Goal: Information Seeking & Learning: Learn about a topic

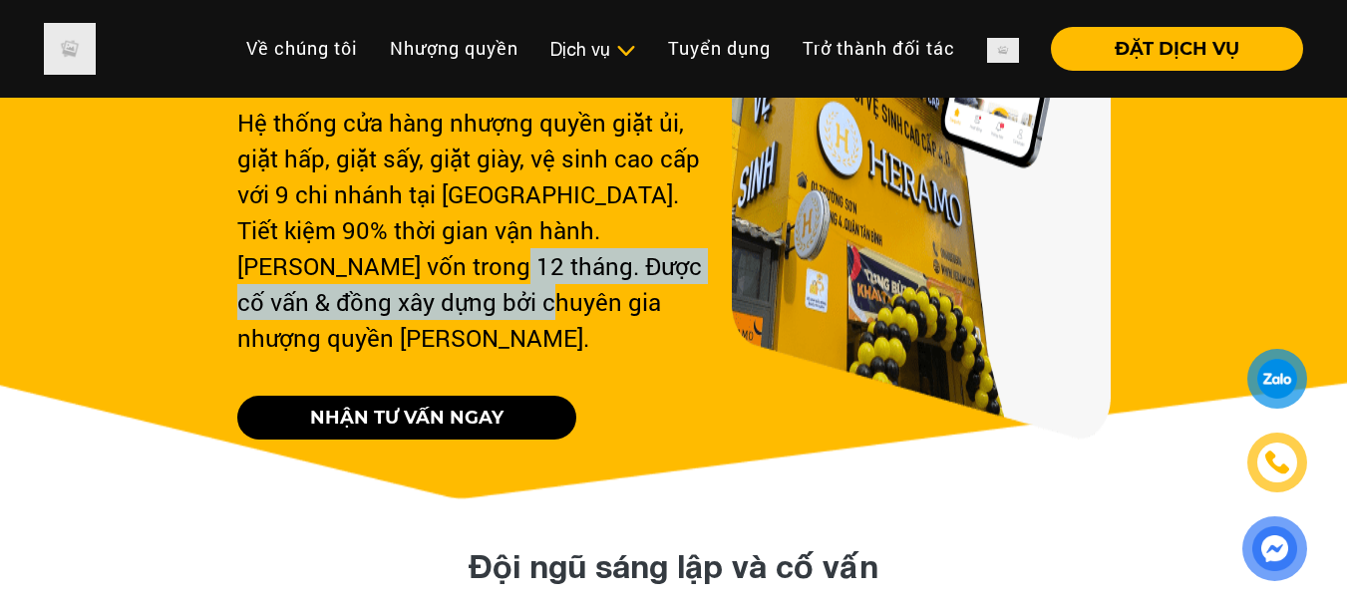
drag, startPoint x: 370, startPoint y: 261, endPoint x: 433, endPoint y: 300, distance: 73.9
click at [433, 300] on div "Hệ thống cửa hàng nhượng quyền giặt ủi, giặt hấp, giặt sấy, giặt giày, vệ sinh …" at bounding box center [476, 230] width 478 height 251
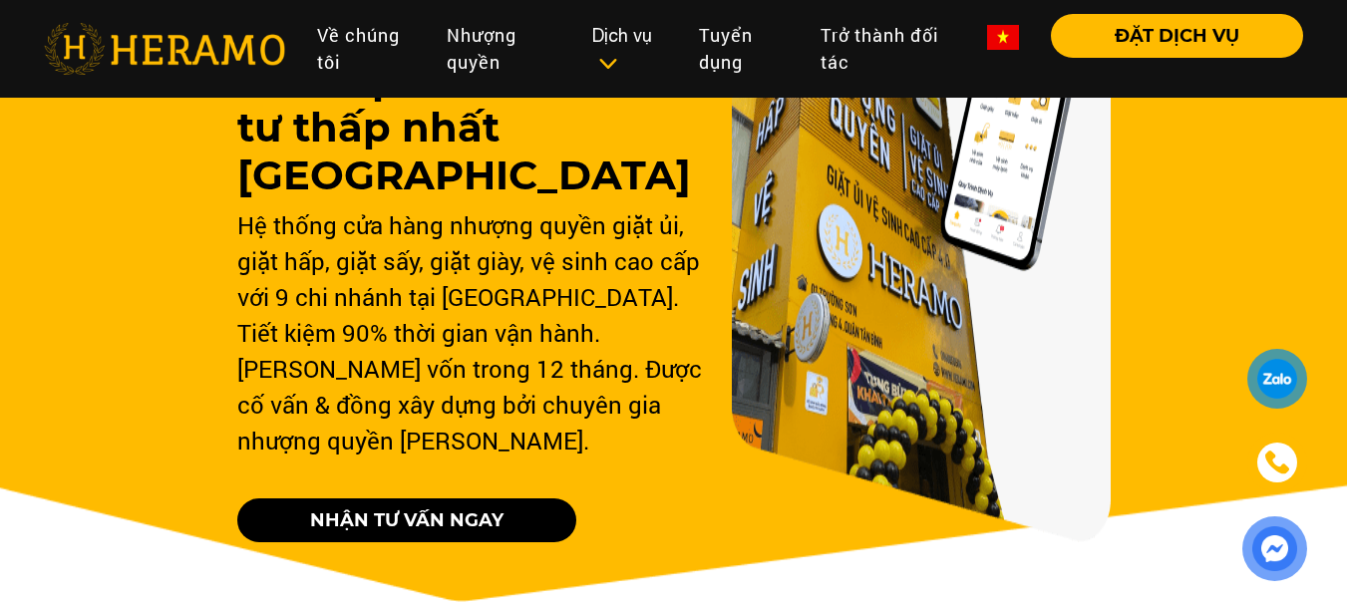
scroll to position [193, 0]
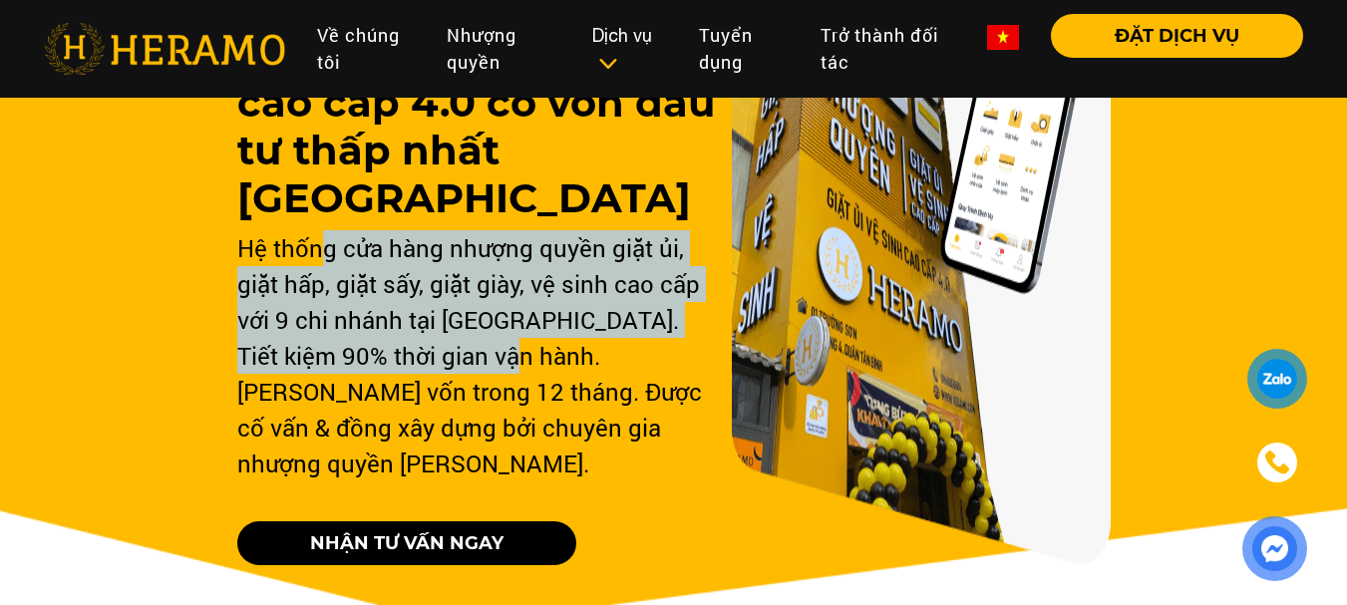
drag, startPoint x: 316, startPoint y: 233, endPoint x: 481, endPoint y: 372, distance: 215.1
click at [481, 372] on div "Hệ thống cửa hàng nhượng quyền giặt ủi, giặt hấp, giặt sấy, giặt giày, vệ sinh …" at bounding box center [476, 355] width 478 height 251
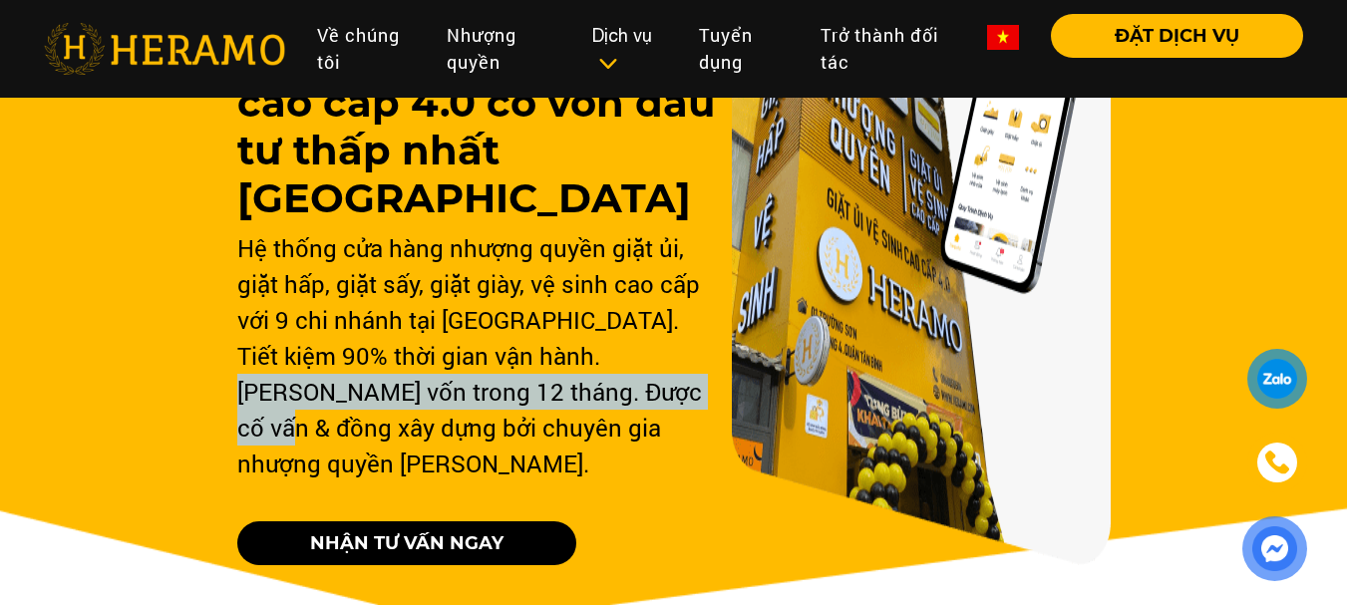
drag, startPoint x: 576, startPoint y: 356, endPoint x: 583, endPoint y: 421, distance: 65.2
click at [584, 420] on div "Hệ thống cửa hàng nhượng quyền giặt ủi, giặt hấp, giặt sấy, giặt giày, vệ sinh …" at bounding box center [476, 355] width 478 height 251
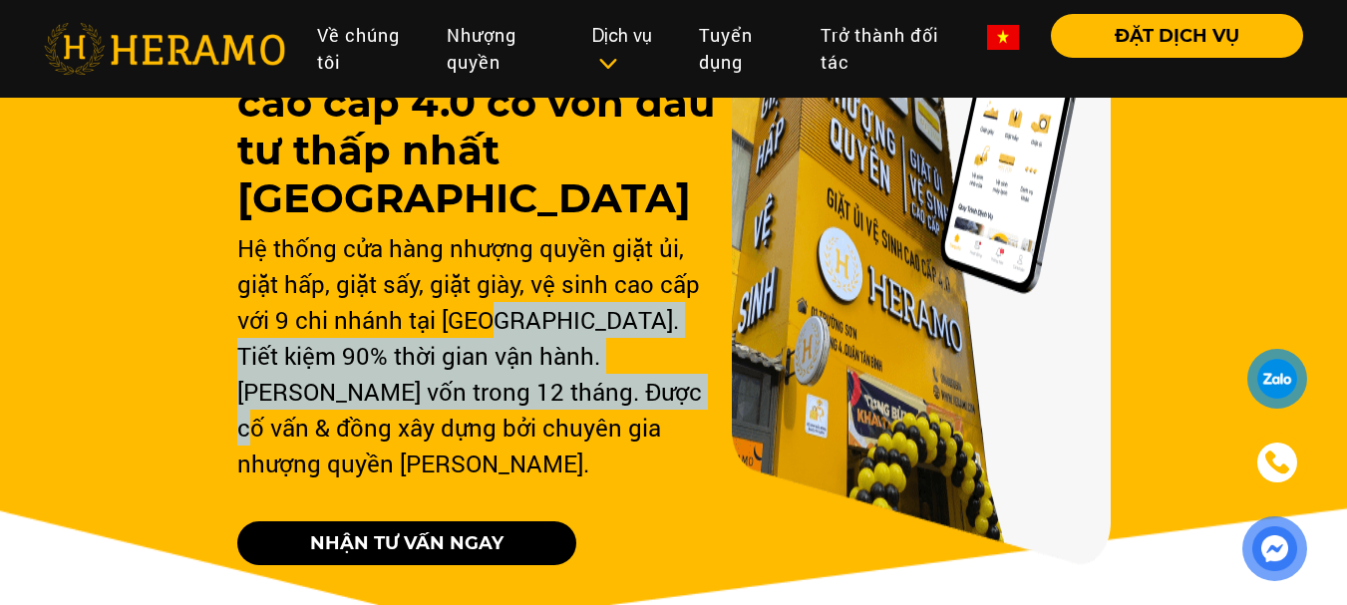
drag, startPoint x: 491, startPoint y: 305, endPoint x: 547, endPoint y: 402, distance: 112.2
click at [547, 402] on div "Hệ thống cửa hàng nhượng quyền giặt ủi, giặt hấp, giặt sấy, giặt giày, vệ sinh …" at bounding box center [476, 355] width 478 height 251
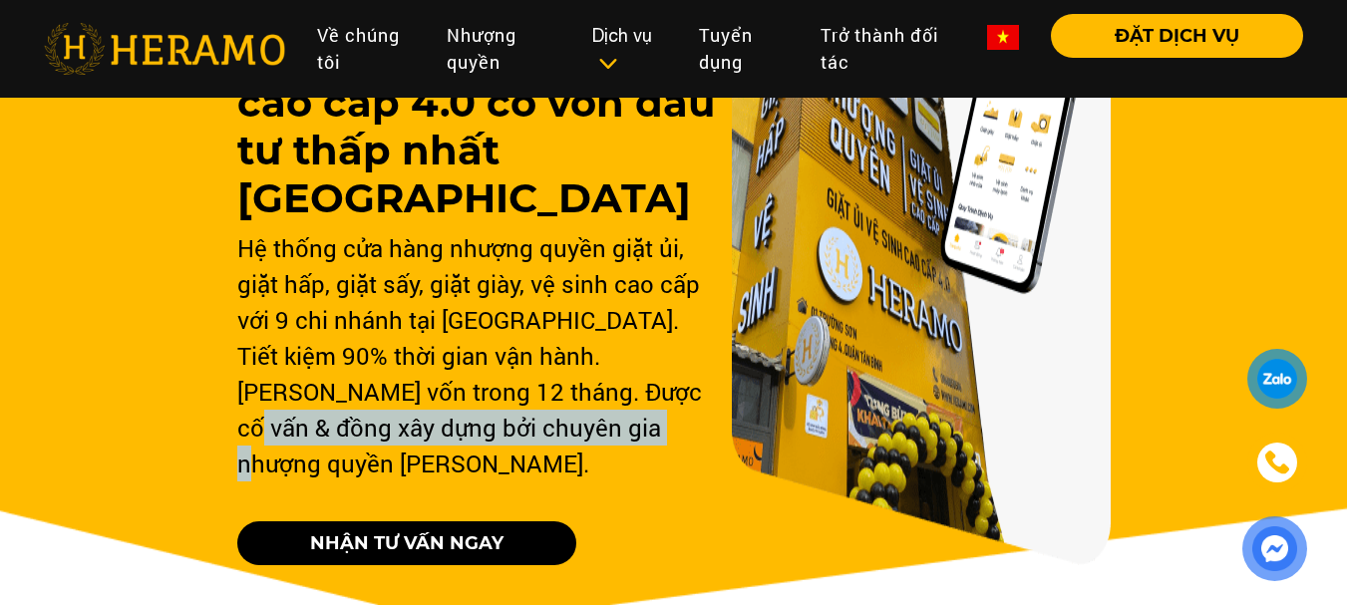
drag, startPoint x: 562, startPoint y: 391, endPoint x: 568, endPoint y: 431, distance: 40.3
click at [568, 431] on div "Hệ thống cửa hàng nhượng quyền giặt ủi, giặt hấp, giặt sấy, giặt giày, vệ sinh …" at bounding box center [476, 355] width 478 height 251
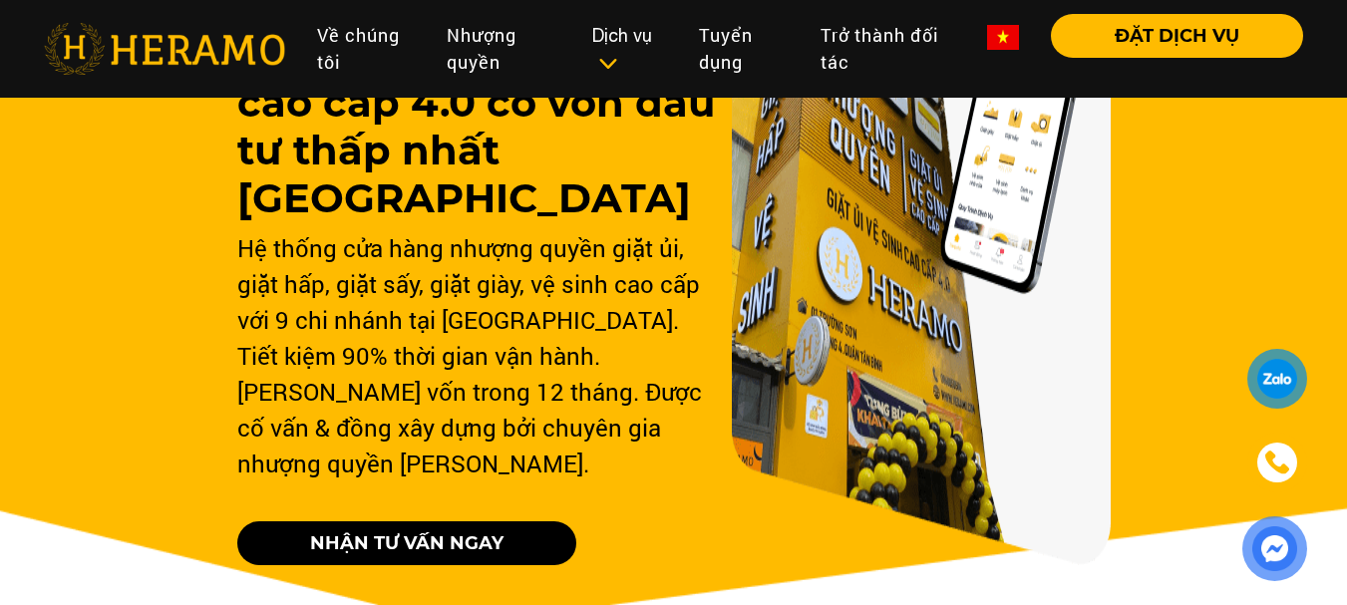
drag, startPoint x: 461, startPoint y: 349, endPoint x: 469, endPoint y: 362, distance: 15.2
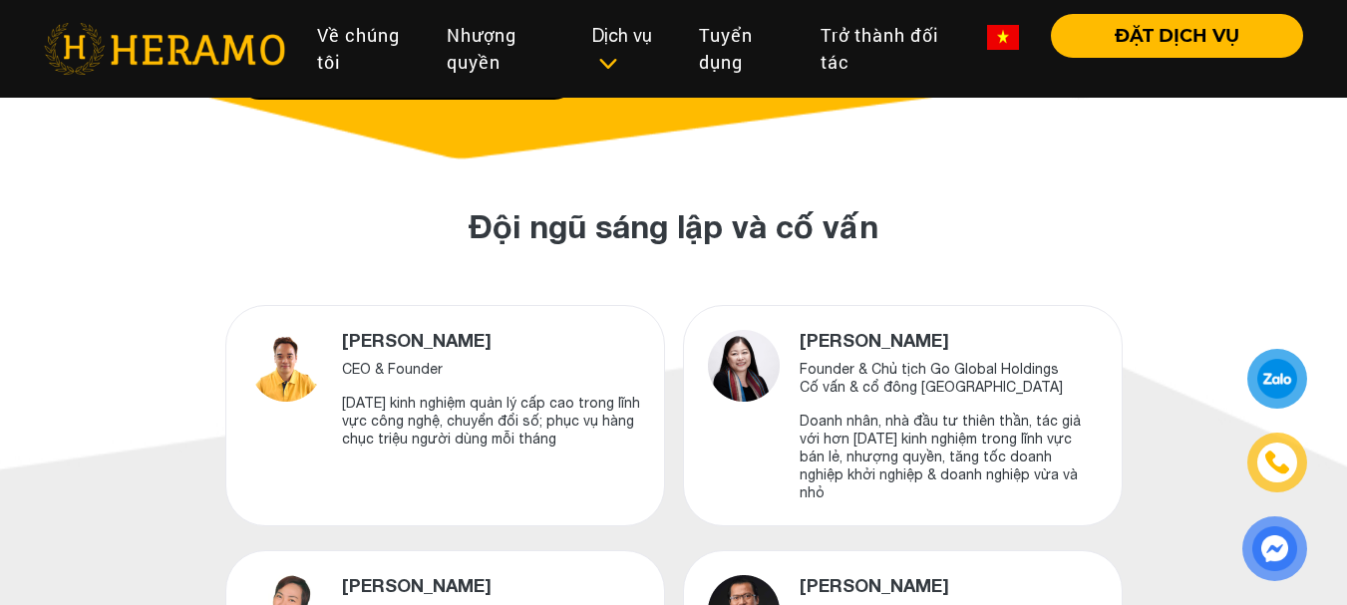
scroll to position [785, 0]
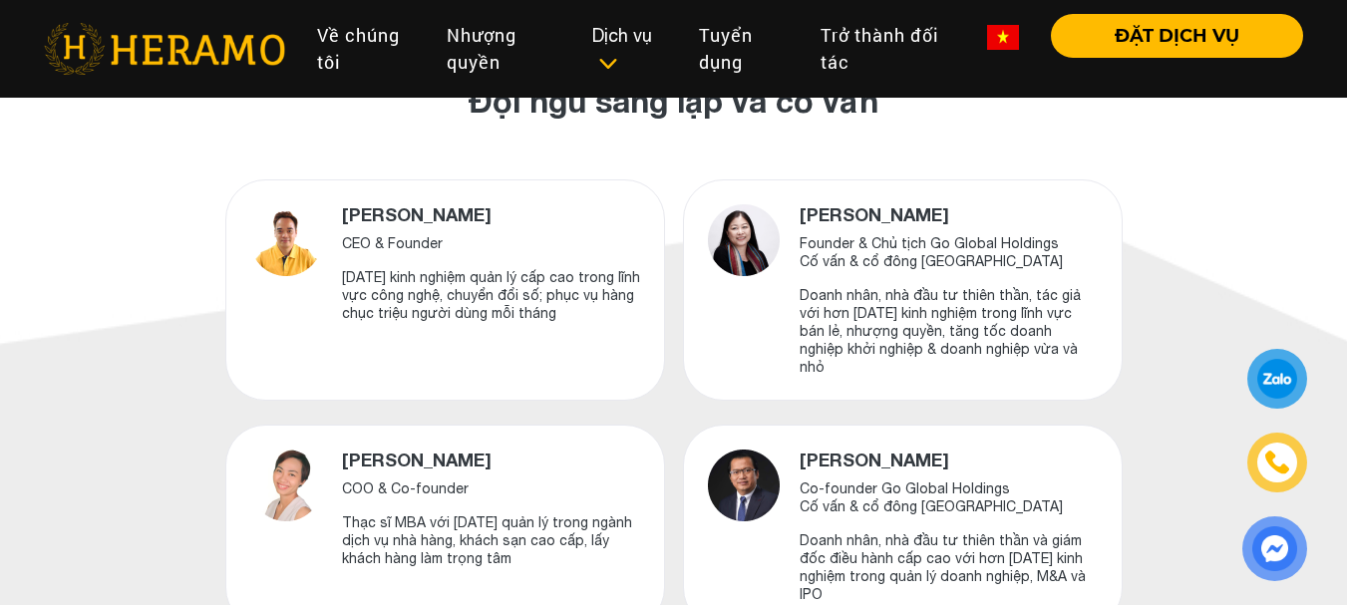
click at [728, 292] on div "[PERSON_NAME] Founder & Chủ tịch Go Global Holdings Cố vấn & cổ đông [PERSON_NA…" at bounding box center [903, 289] width 440 height 221
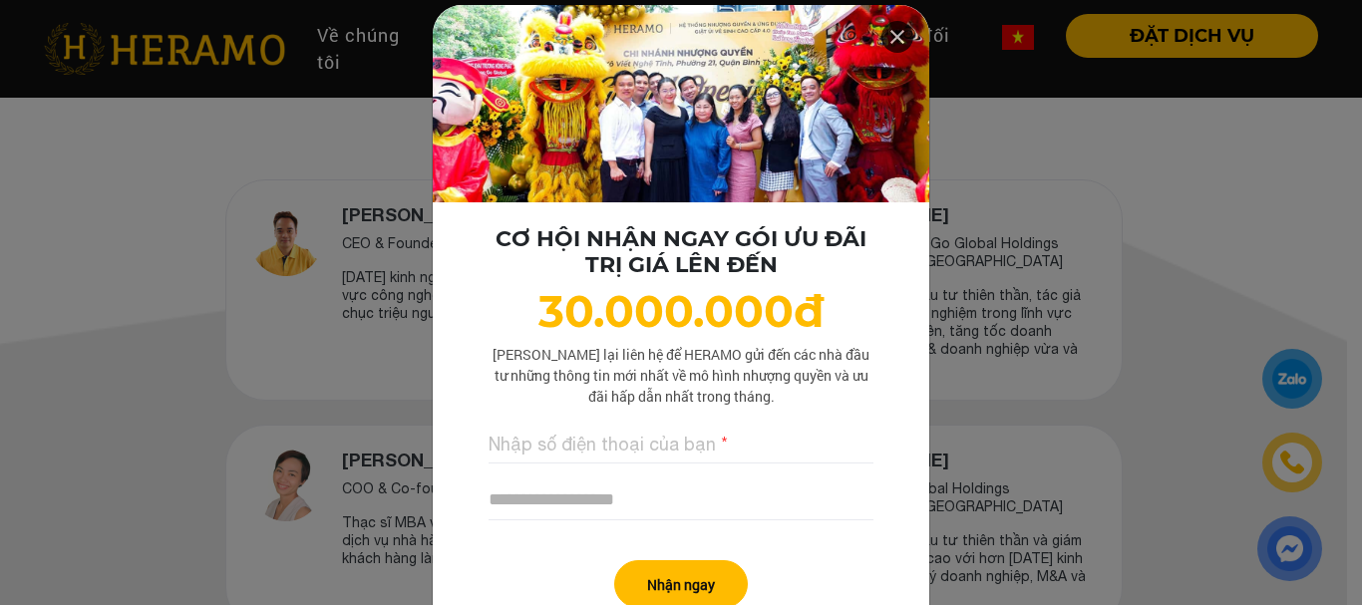
click at [898, 35] on icon at bounding box center [897, 37] width 24 height 36
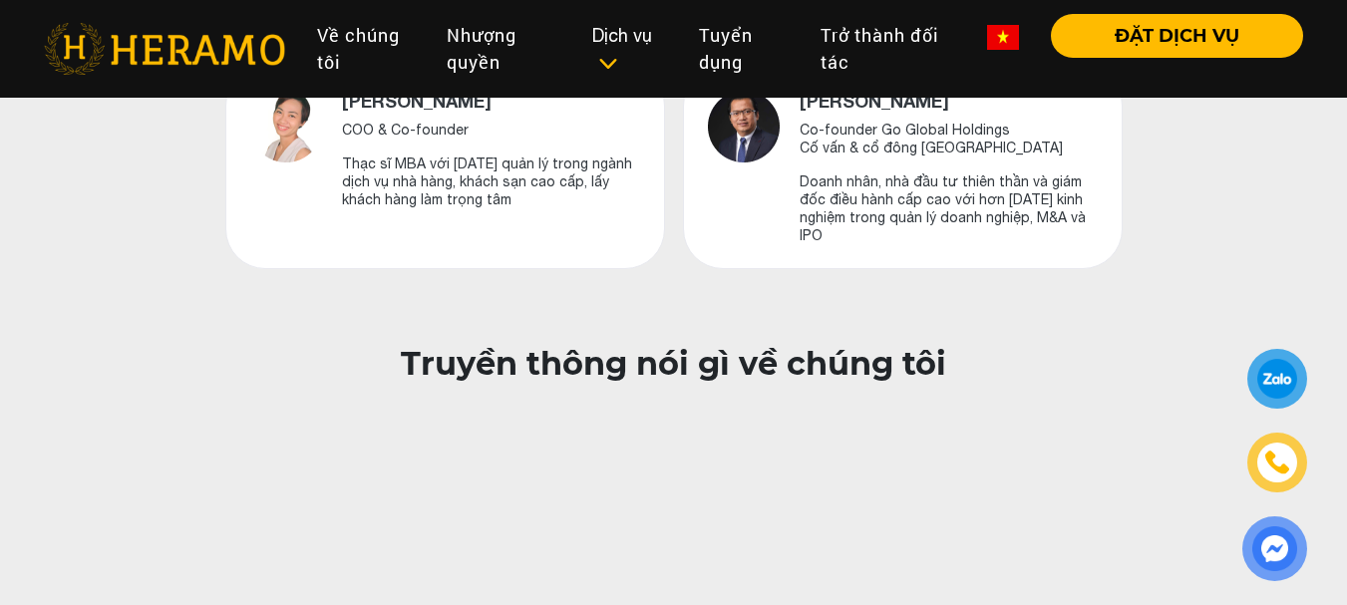
scroll to position [1104, 0]
